Goal: Task Accomplishment & Management: Manage account settings

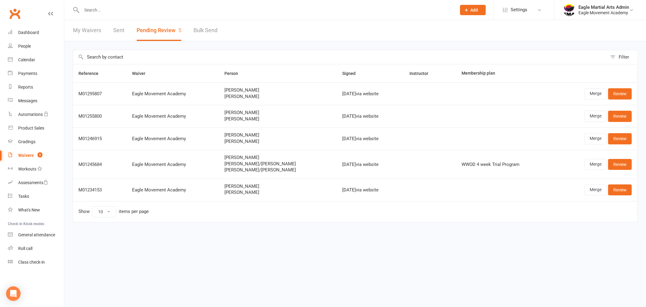
click at [110, 12] on input "text" at bounding box center [266, 10] width 372 height 8
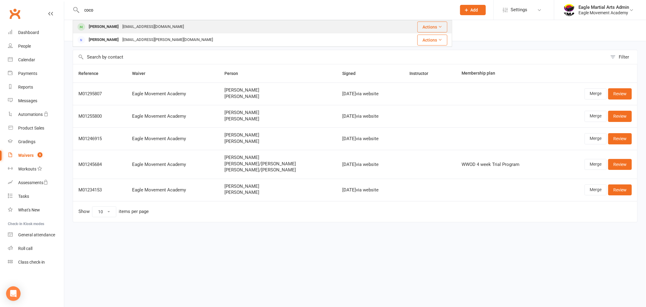
type input "coco"
click at [103, 26] on div "[PERSON_NAME]" at bounding box center [104, 26] width 34 height 9
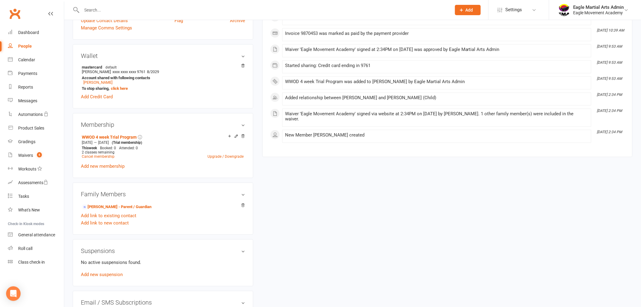
scroll to position [168, 0]
click at [214, 156] on link "Upgrade / Downgrade" at bounding box center [226, 155] width 36 height 4
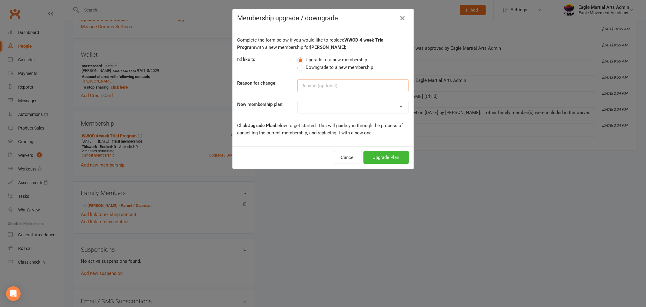
click at [316, 88] on input at bounding box center [352, 85] width 111 height 13
type input "full member"
click at [337, 103] on select "WWOD Wiglets 1-2yrs WWOD Little Wiggles 3-4 yrs WWOD 4 week Trial Program EMA W…" at bounding box center [353, 107] width 111 height 12
drag, startPoint x: 353, startPoint y: 269, endPoint x: 319, endPoint y: 237, distance: 46.1
click at [351, 264] on div "Membership upgrade / downgrade Complete the form below if you would like to rep…" at bounding box center [323, 153] width 646 height 307
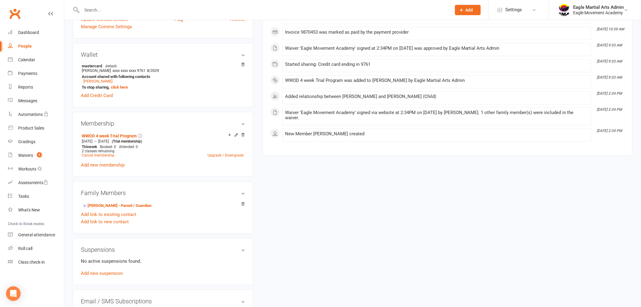
click at [332, 161] on div "upload photo [PERSON_NAME] Activated [DATE] Added [DATE] Active member (trial a…" at bounding box center [352, 134] width 569 height 549
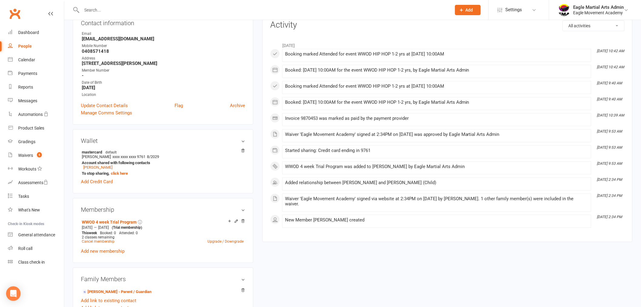
scroll to position [67, 0]
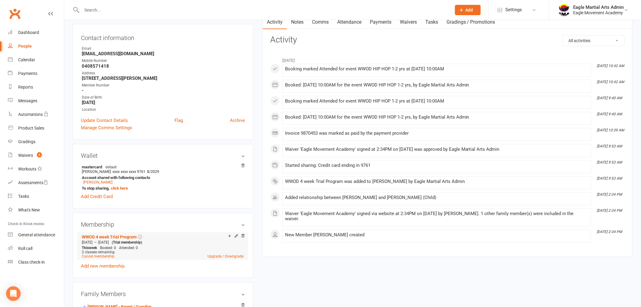
drag, startPoint x: 231, startPoint y: 239, endPoint x: 237, endPoint y: 236, distance: 6.8
click at [237, 237] on div "Add make-up class" at bounding box center [251, 236] width 34 height 6
click at [212, 255] on link "Upgrade / Downgrade" at bounding box center [226, 256] width 36 height 4
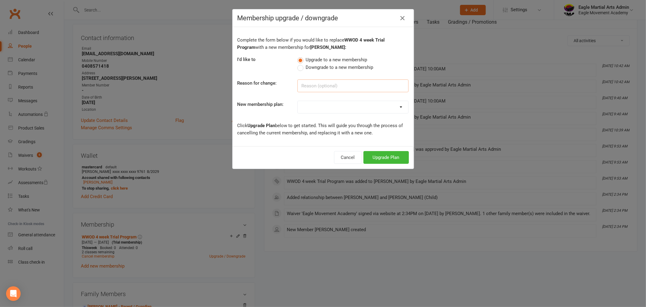
click at [313, 87] on input at bounding box center [352, 85] width 111 height 13
type input "full member"
click at [319, 102] on select "WWOD Wiglets 1-2yrs WWOD Little Wiggles 3-4 yrs WWOD 4 week Trial Program EMA W…" at bounding box center [353, 107] width 111 height 12
select select "1"
click at [298, 101] on select "WWOD Wiglets 1-2yrs WWOD Little Wiggles 3-4 yrs WWOD 4 week Trial Program EMA W…" at bounding box center [353, 107] width 111 height 12
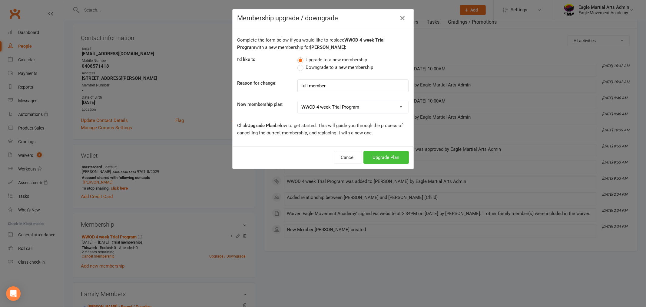
click at [382, 156] on button "Upgrade Plan" at bounding box center [386, 157] width 45 height 13
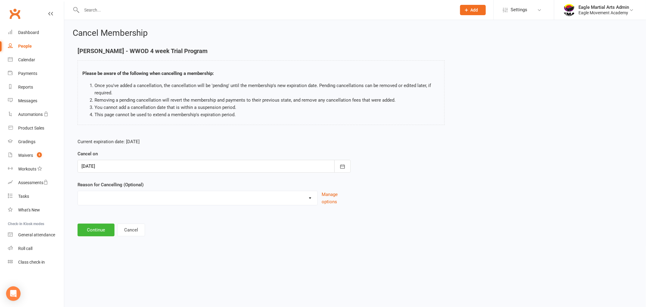
click at [129, 198] on select "Holiday Injury Other reason" at bounding box center [198, 197] width 240 height 12
click at [131, 194] on select "Holiday Injury Other reason" at bounding box center [198, 197] width 240 height 12
click at [130, 194] on select "Holiday Injury Other reason" at bounding box center [198, 197] width 240 height 12
drag, startPoint x: 130, startPoint y: 194, endPoint x: 126, endPoint y: 186, distance: 9.4
click at [129, 191] on div "Holiday Injury Other reason" at bounding box center [198, 198] width 240 height 15
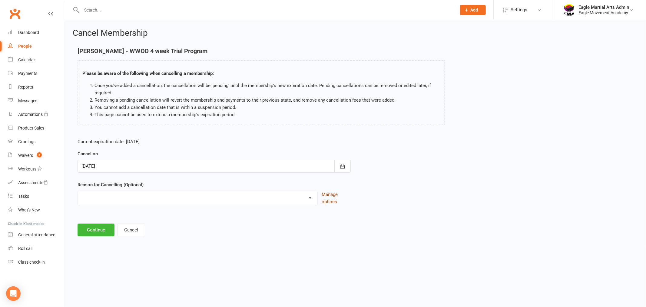
click at [330, 195] on button "Manage options" at bounding box center [336, 198] width 29 height 15
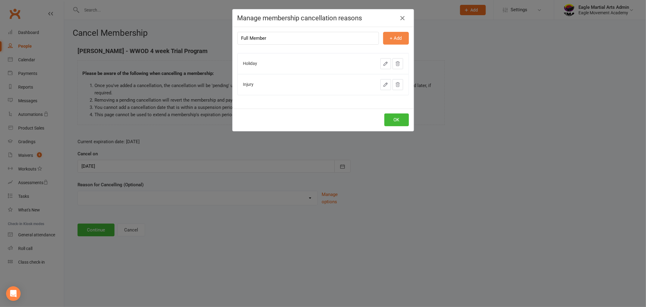
type input "Full Member"
click at [396, 38] on button "+ Add" at bounding box center [396, 38] width 26 height 13
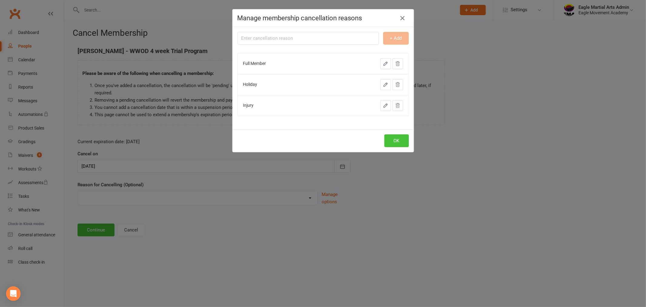
click at [391, 141] on button "OK" at bounding box center [396, 140] width 25 height 13
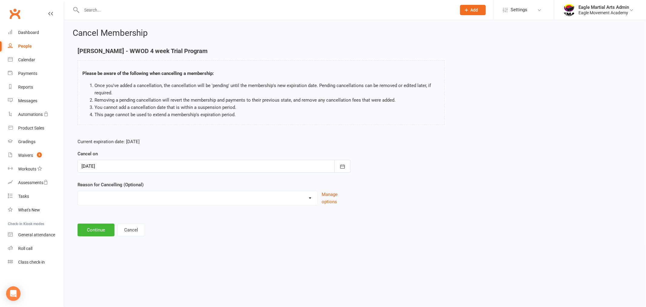
click at [210, 210] on div "Current expiration date: [DATE] Cancel on [DATE] [DATE] Sun Mon Tue Wed Thu Fri…" at bounding box center [214, 173] width 282 height 80
click at [198, 197] on select "Full Member Holiday Injury Other reason" at bounding box center [198, 197] width 240 height 12
select select "0"
click at [78, 191] on select "Full Member Holiday Injury Other reason" at bounding box center [198, 197] width 240 height 12
click at [103, 229] on button "Continue" at bounding box center [96, 229] width 37 height 13
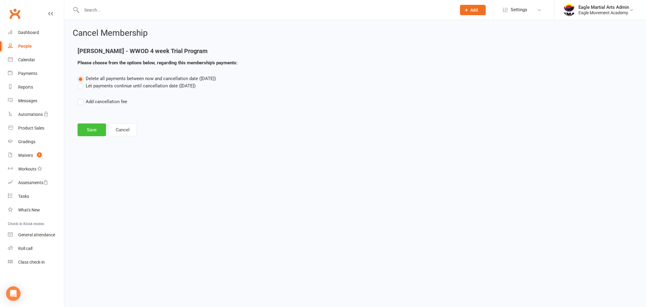
click at [93, 131] on button "Save" at bounding box center [92, 129] width 28 height 13
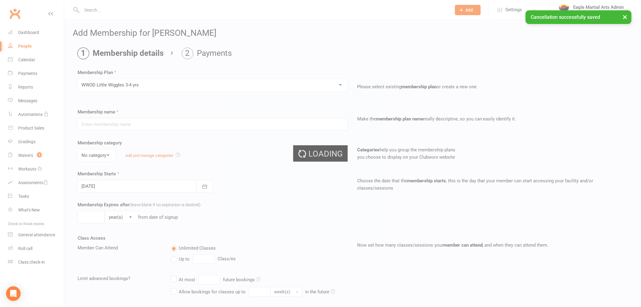
type input "WWOD Little Wiggles 3-4 yrs"
select select "1"
type input "0"
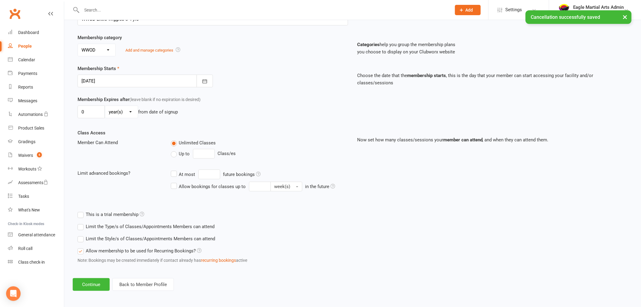
scroll to position [106, 0]
click at [92, 281] on button "Continue" at bounding box center [91, 283] width 37 height 13
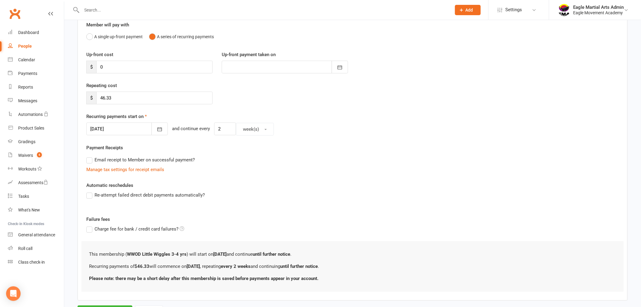
scroll to position [67, 0]
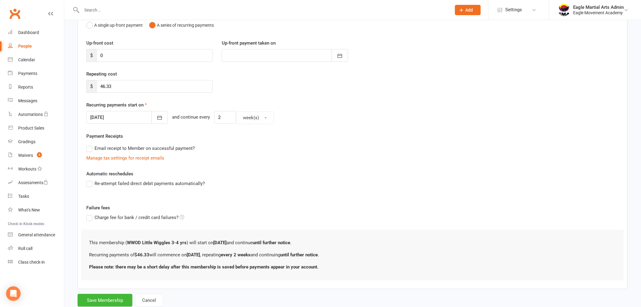
click at [107, 113] on div at bounding box center [126, 117] width 81 height 13
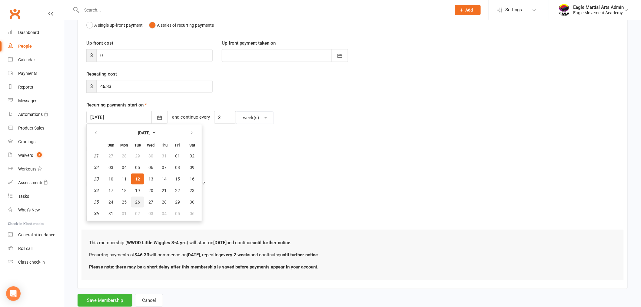
click at [136, 199] on span "26" at bounding box center [137, 201] width 5 height 5
type input "[DATE]"
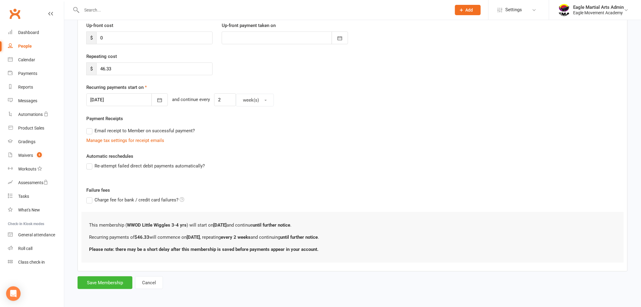
scroll to position [85, 0]
click at [104, 281] on button "Save Membership" at bounding box center [105, 281] width 55 height 13
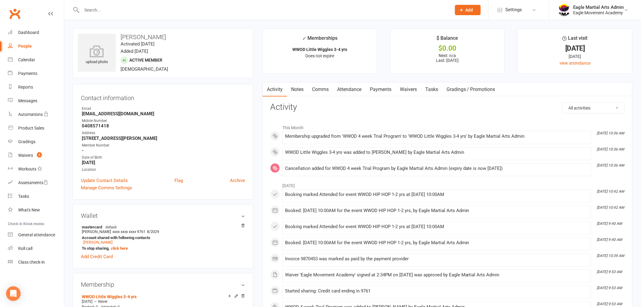
click at [134, 11] on input "text" at bounding box center [263, 10] width 367 height 8
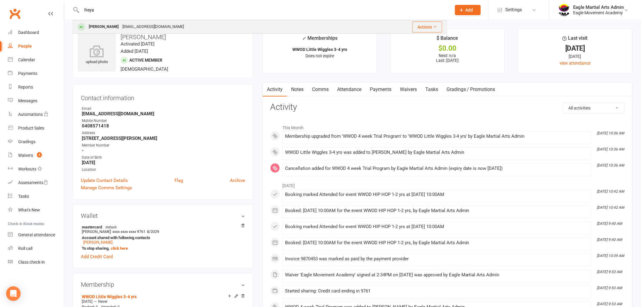
type input "freya"
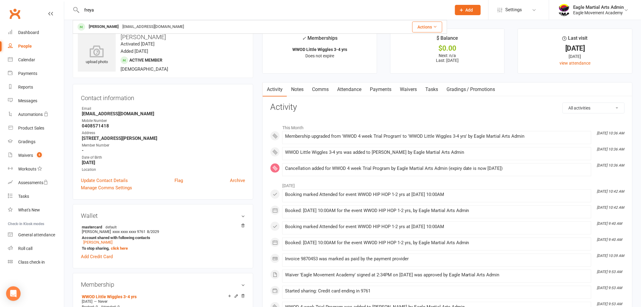
click at [165, 22] on div "[EMAIL_ADDRESS][DOMAIN_NAME]" at bounding box center [153, 26] width 65 height 9
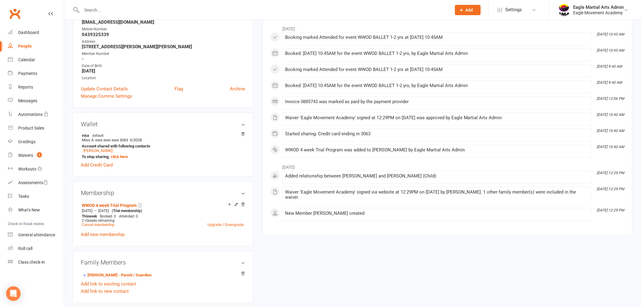
scroll to position [101, 0]
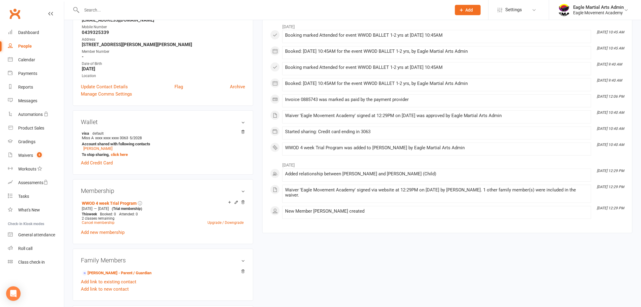
click at [495, 260] on div "upload photo [PERSON_NAME] Activated [DATE] Added [DATE] Active member (trial a…" at bounding box center [352, 202] width 569 height 549
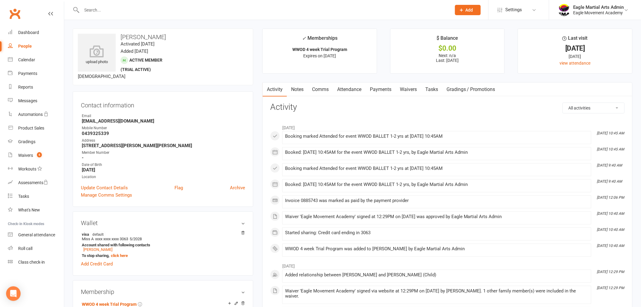
click at [258, 174] on main "✓ Memberships WWOD 4 week Trial Program Expires on [DATE] $ Balance $0.00 Next:…" at bounding box center [447, 183] width 379 height 311
click at [135, 11] on input "text" at bounding box center [263, 10] width 367 height 8
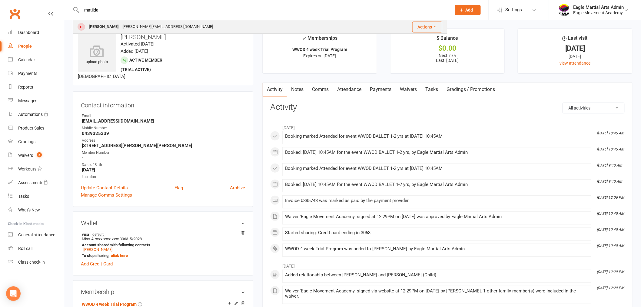
type input "matilda"
click at [129, 26] on div "[PERSON_NAME][EMAIL_ADDRESS][DOMAIN_NAME]" at bounding box center [168, 26] width 94 height 9
